Goal: Find specific page/section: Find specific page/section

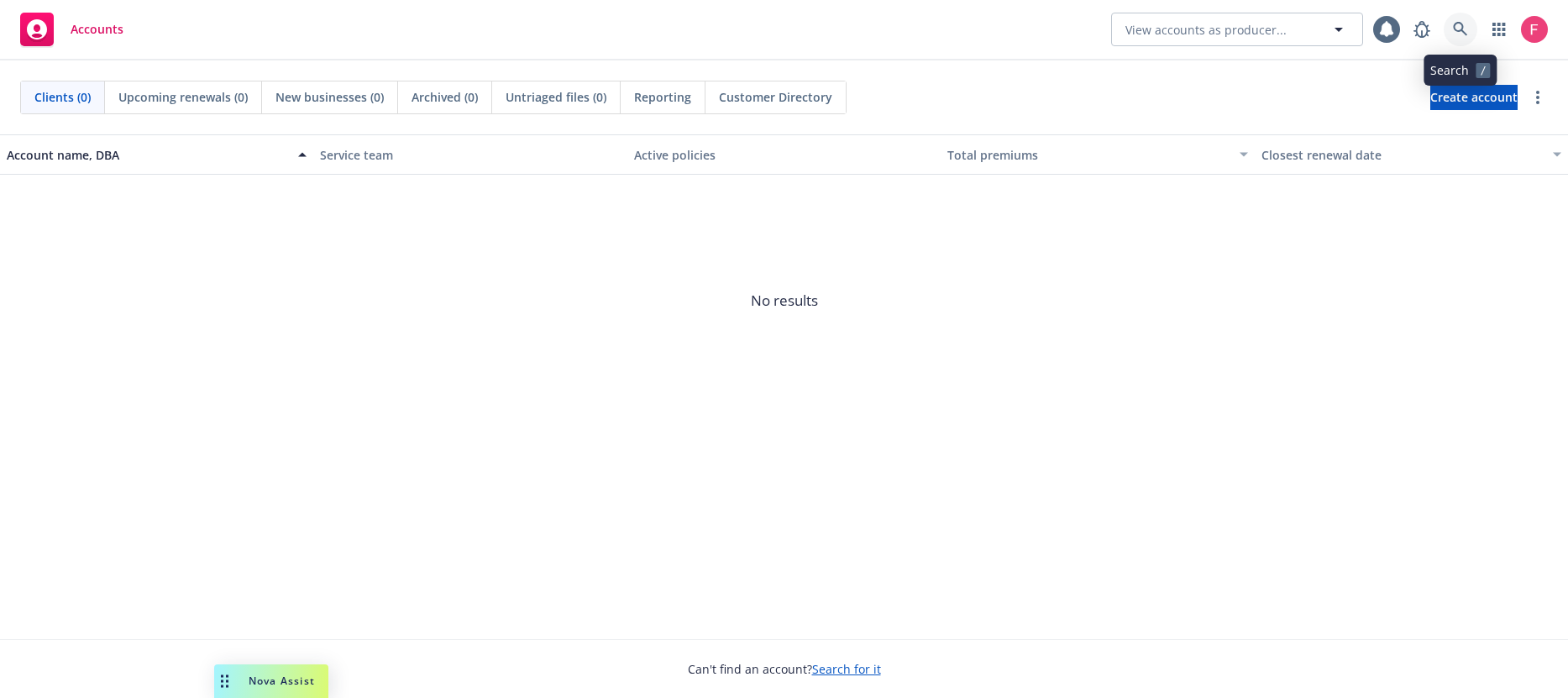
click at [1449, 28] on link at bounding box center [1460, 29] width 33 height 33
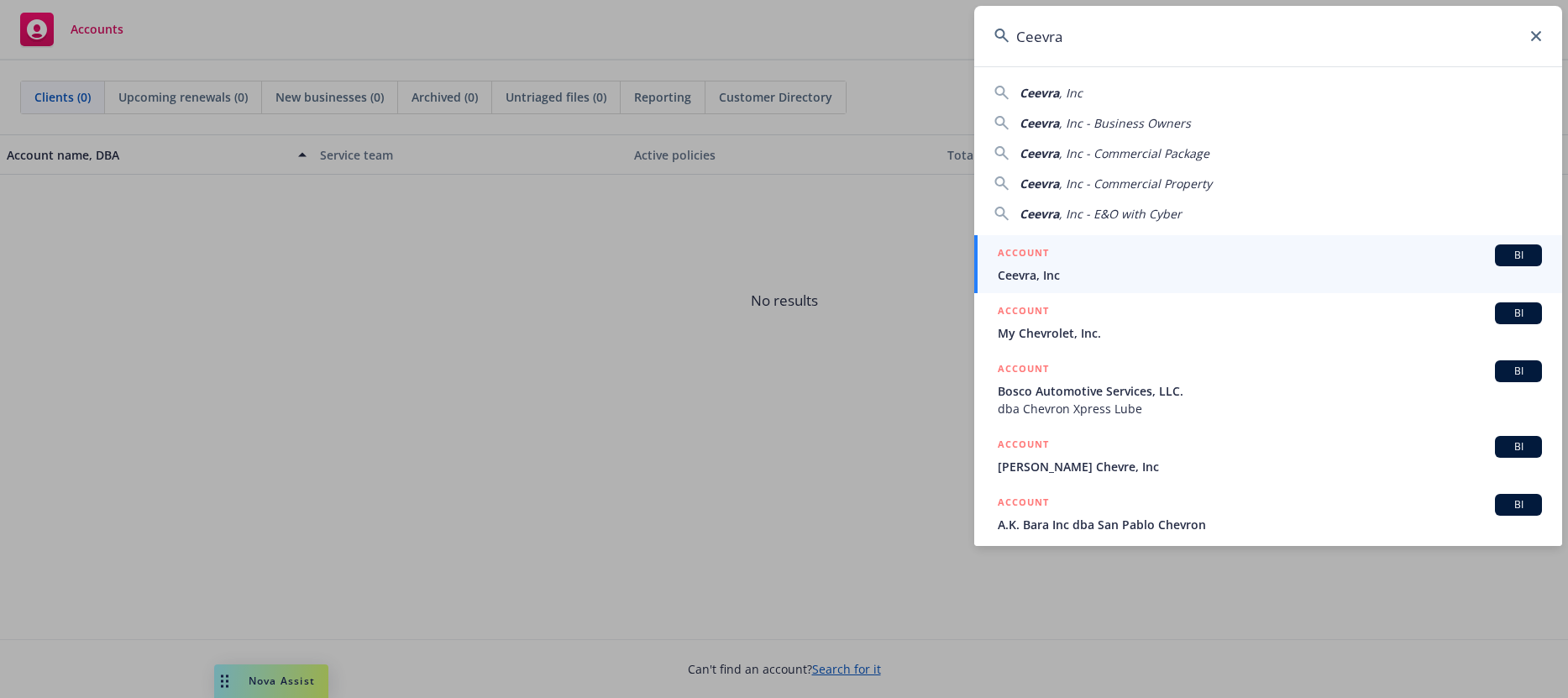
type input "Ceevra"
click at [1077, 267] on span "Ceevra, Inc" at bounding box center [1270, 275] width 544 height 17
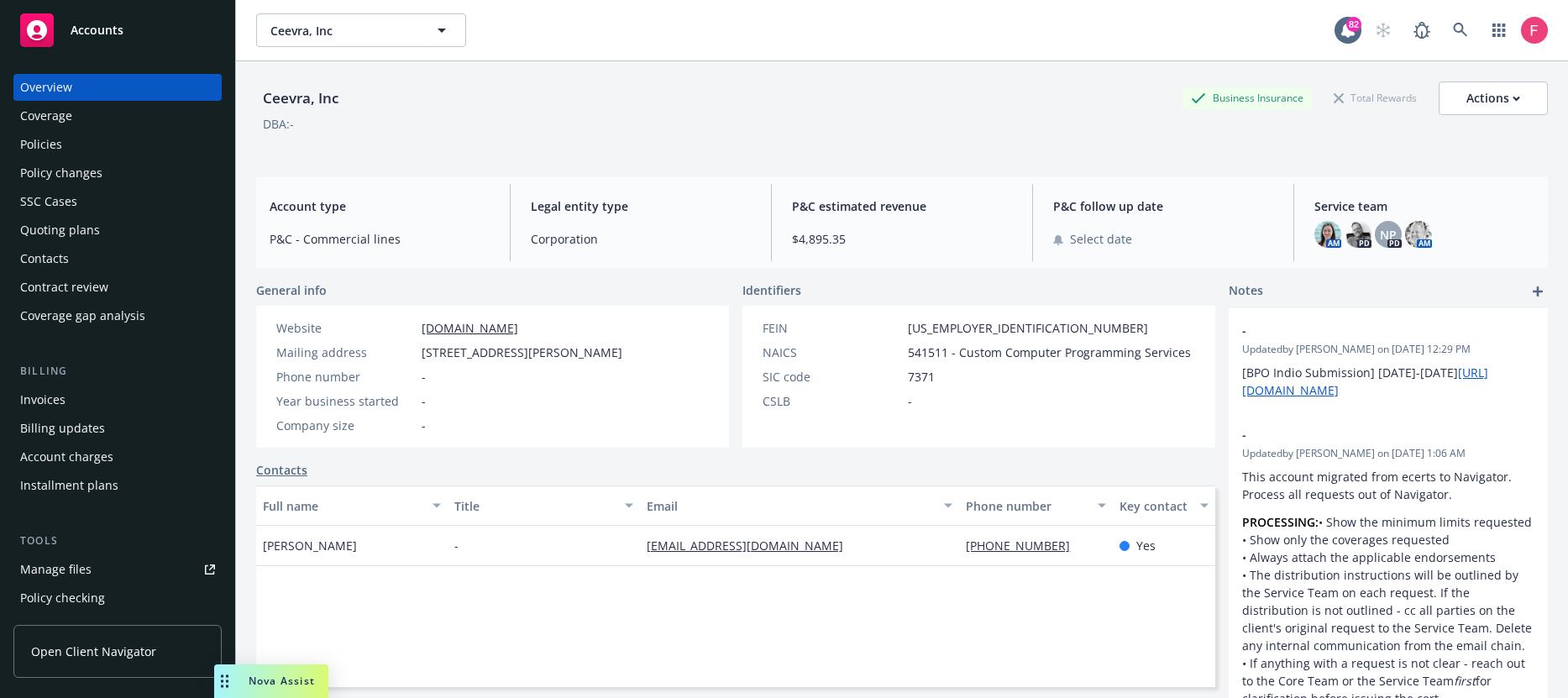
click at [54, 147] on div "Policies" at bounding box center [41, 144] width 42 height 27
